Goal: Transaction & Acquisition: Purchase product/service

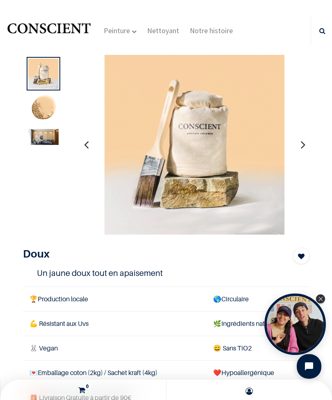
click at [292, 17] on div "Peinture Shop Inspiration new Préparation Blog" at bounding box center [204, 30] width 213 height 29
click at [325, 33] on link at bounding box center [322, 31] width 18 height 8
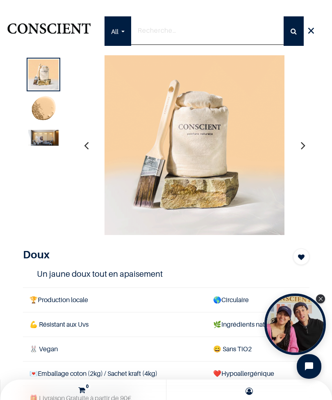
click at [324, 302] on div "Close Tolstoy widget" at bounding box center [320, 299] width 9 height 9
